Goal: Task Accomplishment & Management: Manage account settings

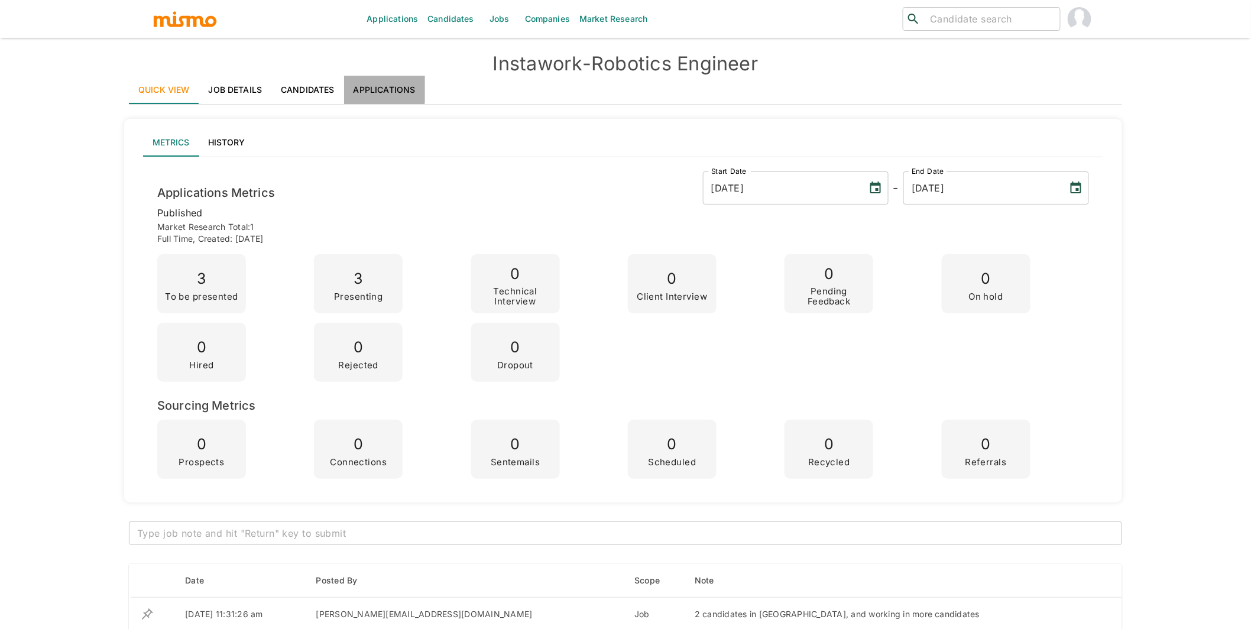
click at [374, 82] on link "Applications" at bounding box center [384, 90] width 81 height 28
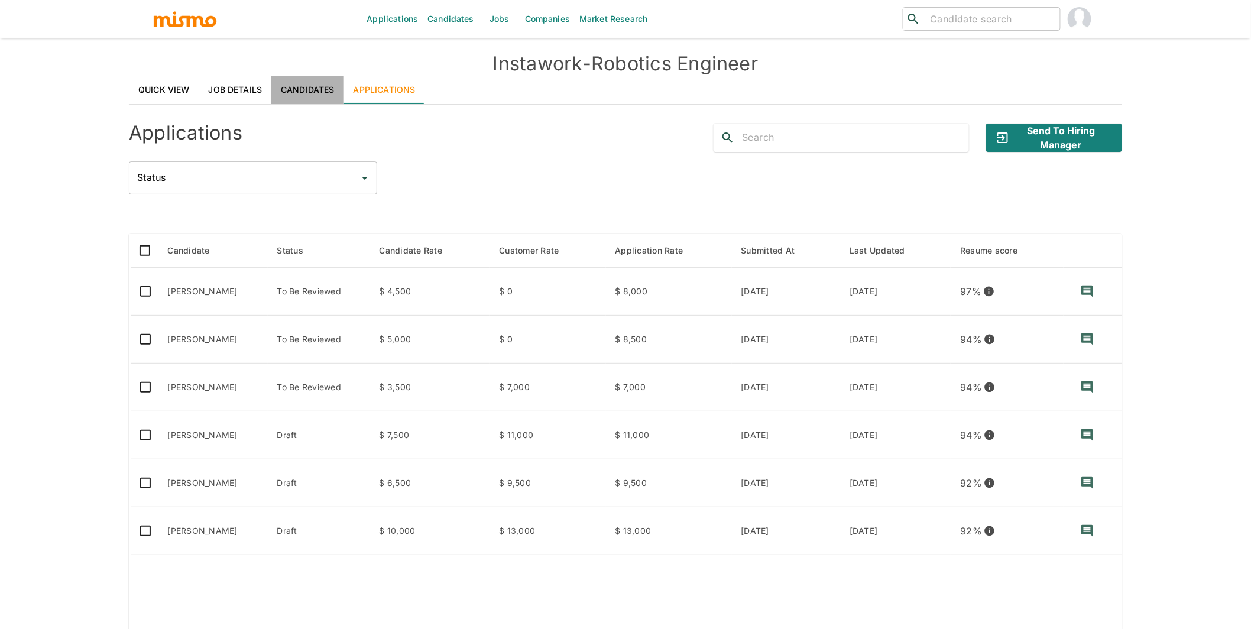
click at [321, 89] on link "Candidates" at bounding box center [307, 90] width 73 height 28
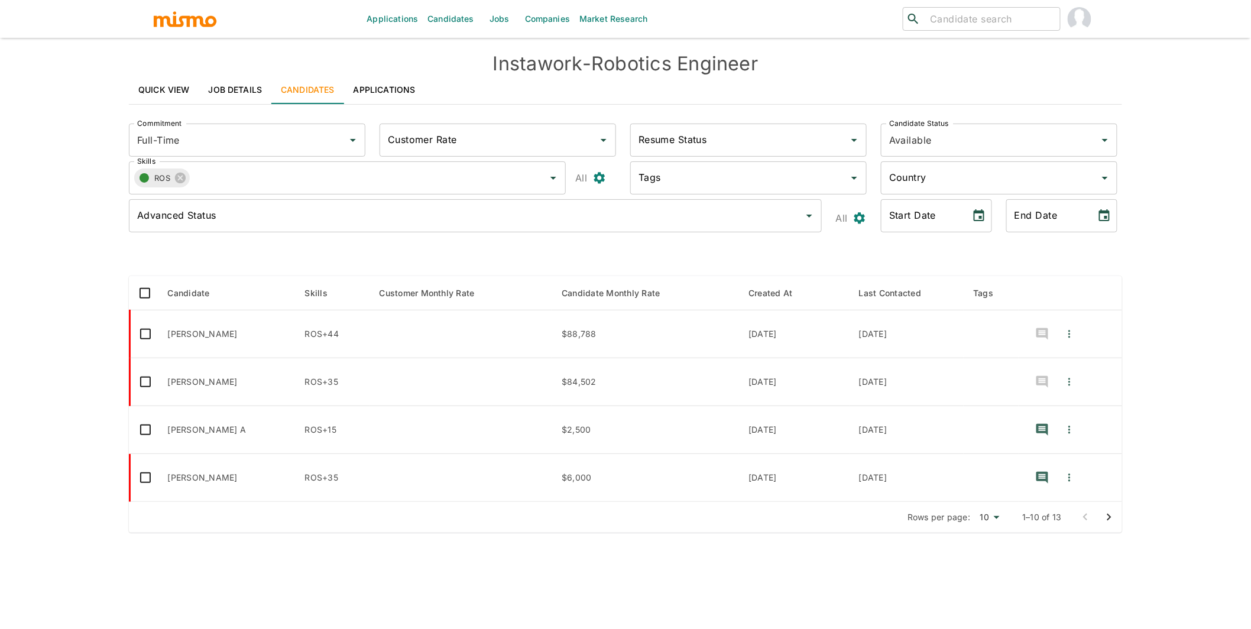
click at [165, 88] on link "Quick View" at bounding box center [164, 90] width 70 height 28
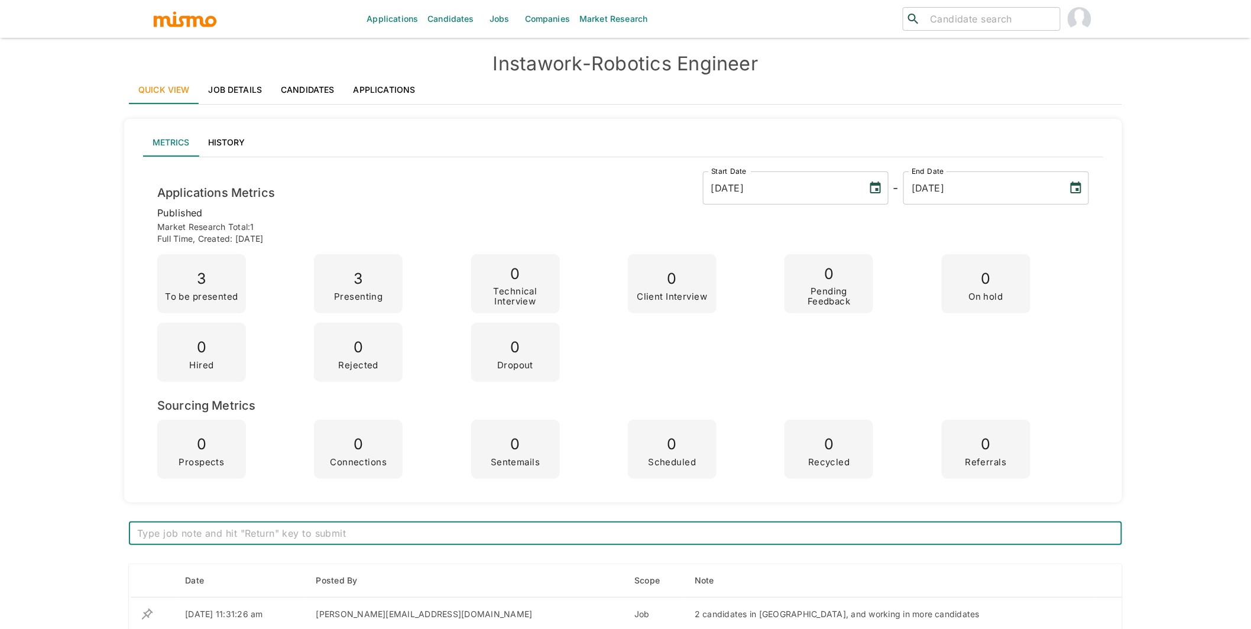
click at [225, 89] on link "Job Details" at bounding box center [235, 90] width 73 height 28
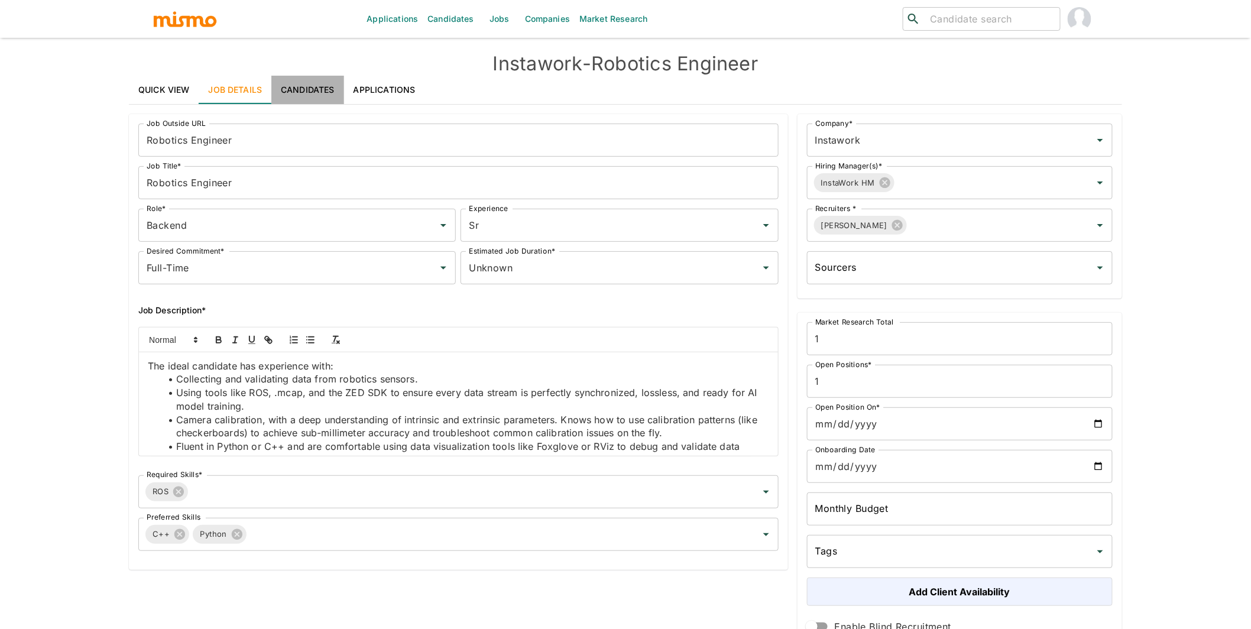
click at [303, 87] on link "Candidates" at bounding box center [307, 90] width 73 height 28
